Goal: Task Accomplishment & Management: Manage account settings

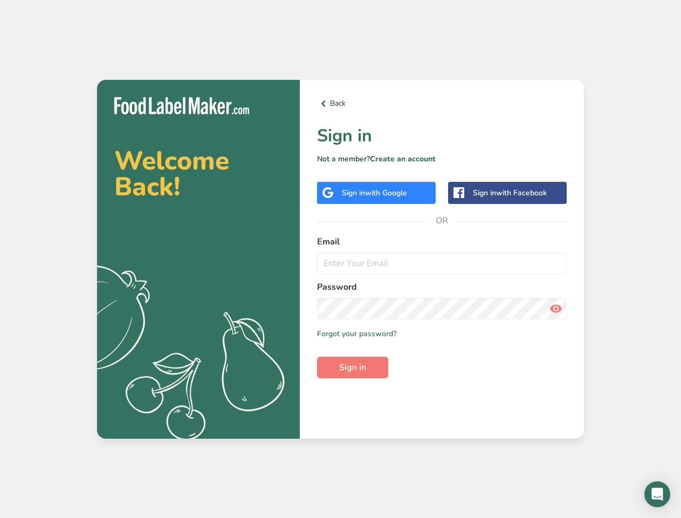
click at [442, 104] on link "Back" at bounding box center [442, 103] width 250 height 13
click at [376, 193] on span "with Google" at bounding box center [386, 193] width 42 height 10
click at [508, 193] on span "with Facebook" at bounding box center [521, 193] width 51 height 10
click at [556, 309] on icon at bounding box center [556, 308] width 13 height 19
click at [353, 367] on span "Sign in" at bounding box center [352, 367] width 27 height 13
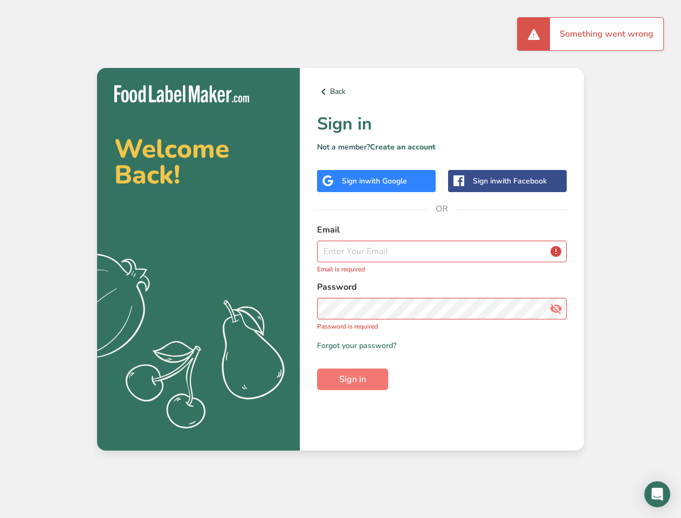
click at [657, 494] on icon "Open Intercom Messenger" at bounding box center [657, 494] width 11 height 13
